Goal: Find specific page/section: Find specific page/section

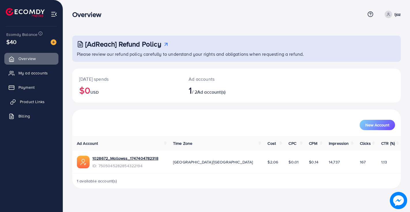
click at [26, 102] on span "Product Links" at bounding box center [32, 102] width 25 height 6
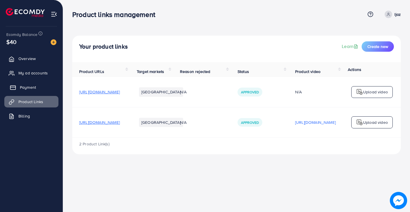
click at [21, 88] on span "Payment" at bounding box center [28, 88] width 16 height 6
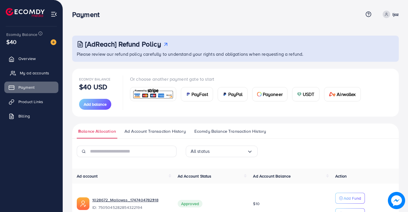
click at [30, 74] on span "My ad accounts" at bounding box center [34, 73] width 29 height 6
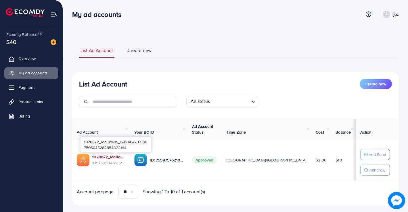
click at [108, 156] on link "1028672_Mallowss_1747404782318" at bounding box center [108, 157] width 33 height 6
